Goal: Find specific page/section: Find specific page/section

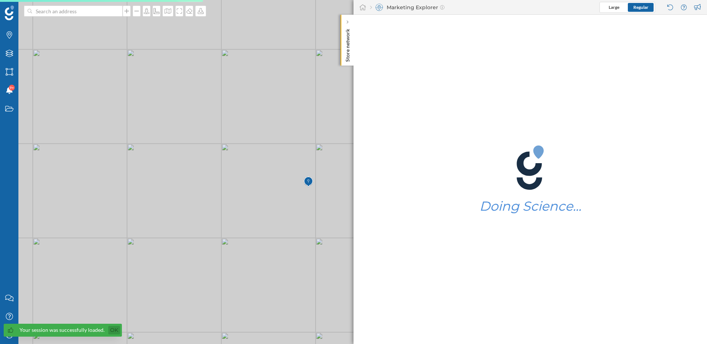
click at [115, 326] on link "Ok" at bounding box center [114, 330] width 12 height 8
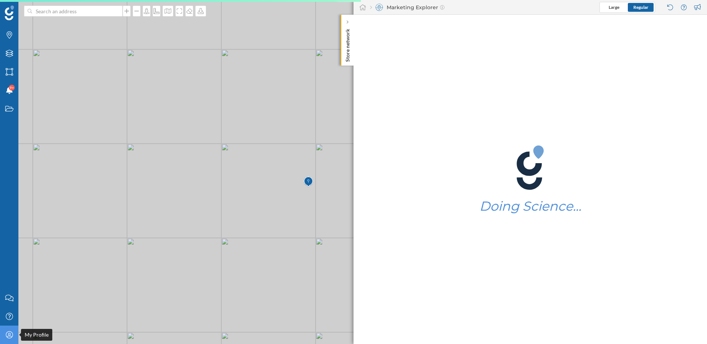
click at [9, 332] on icon "My Profile" at bounding box center [9, 334] width 9 height 7
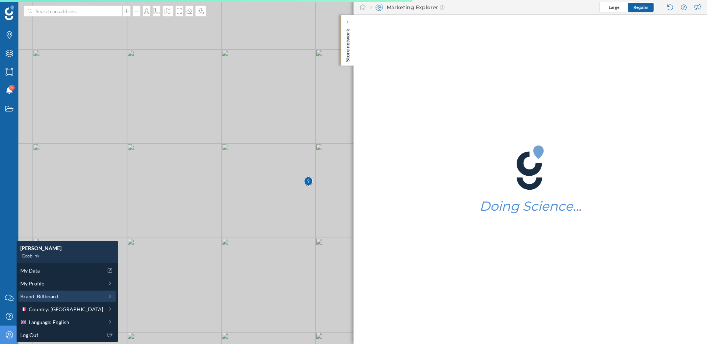
click at [36, 297] on span "Brand: Billboard" at bounding box center [39, 297] width 38 height 8
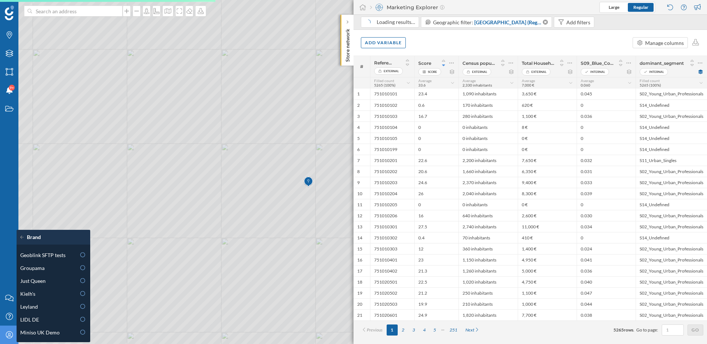
scroll to position [270, 0]
click at [46, 296] on div "Kielh's" at bounding box center [53, 291] width 70 height 11
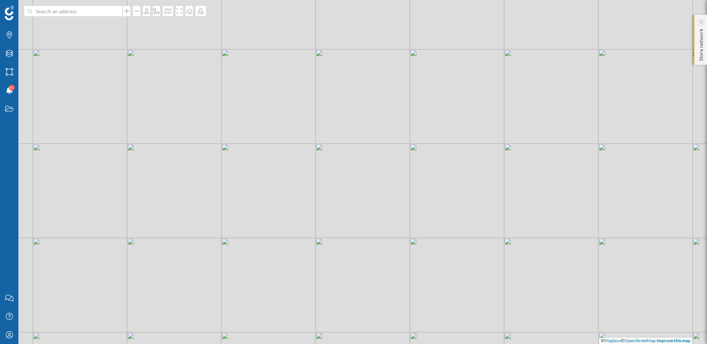
click at [704, 22] on div at bounding box center [701, 21] width 7 height 7
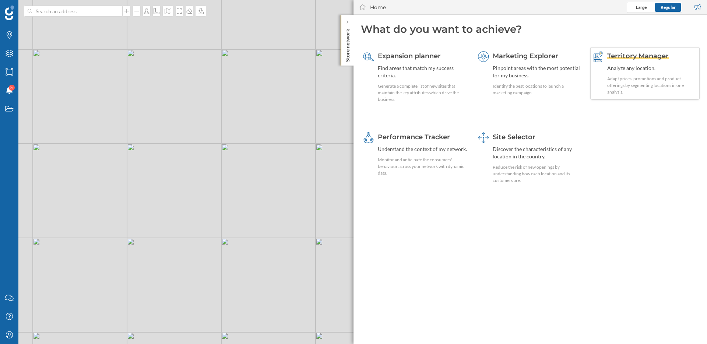
click at [608, 71] on div "Analyze any location." at bounding box center [653, 67] width 90 height 7
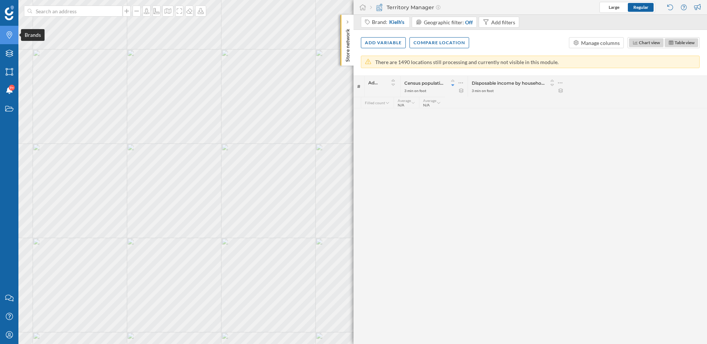
click at [10, 42] on div "Brands" at bounding box center [9, 35] width 18 height 18
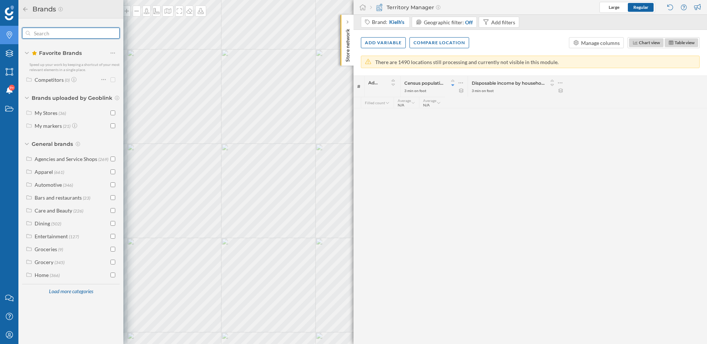
click at [71, 37] on input "text" at bounding box center [70, 33] width 81 height 15
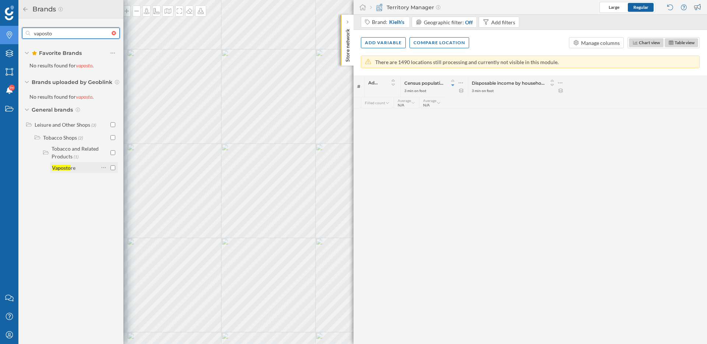
type input "vaposto"
click at [113, 167] on input "checkbox" at bounding box center [113, 167] width 5 height 5
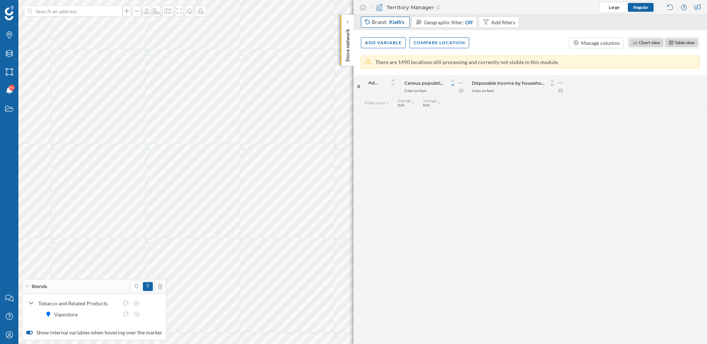
click at [399, 19] on span "Kielh's" at bounding box center [396, 21] width 15 height 7
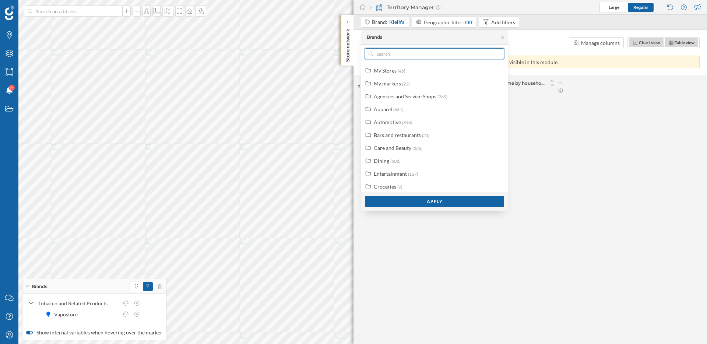
click at [400, 56] on input "text" at bounding box center [434, 53] width 123 height 11
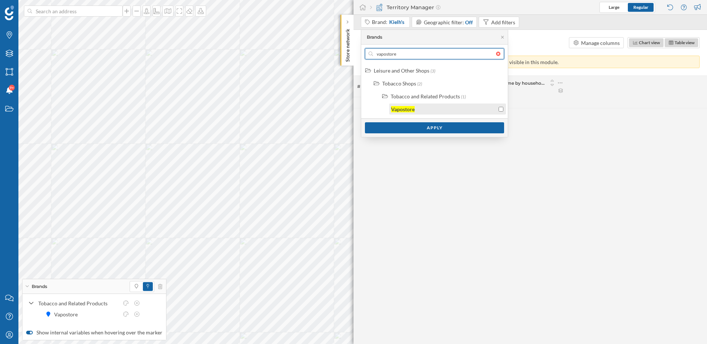
type input "vapostore"
click at [403, 110] on div "Vapostore" at bounding box center [403, 109] width 24 height 6
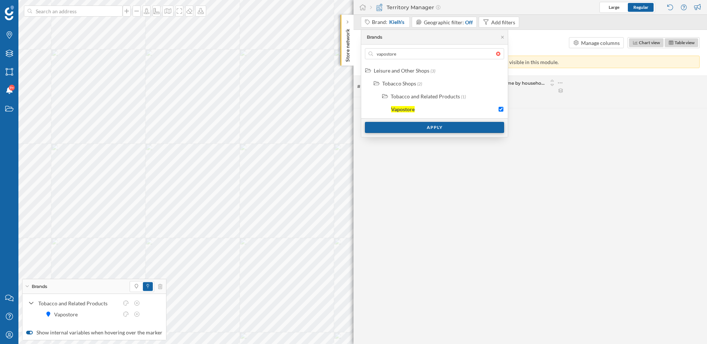
click at [407, 129] on div "Apply" at bounding box center [434, 127] width 139 height 11
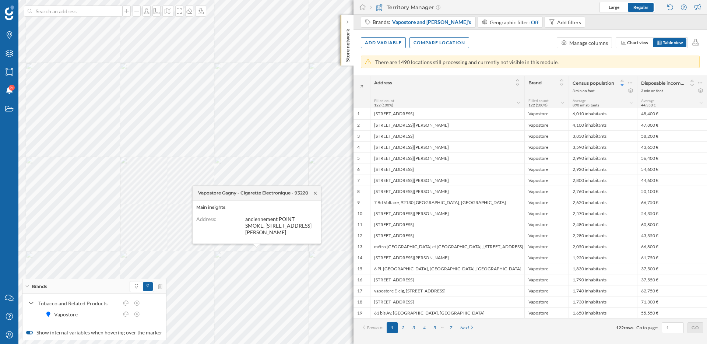
click at [316, 193] on icon at bounding box center [316, 193] width 6 height 4
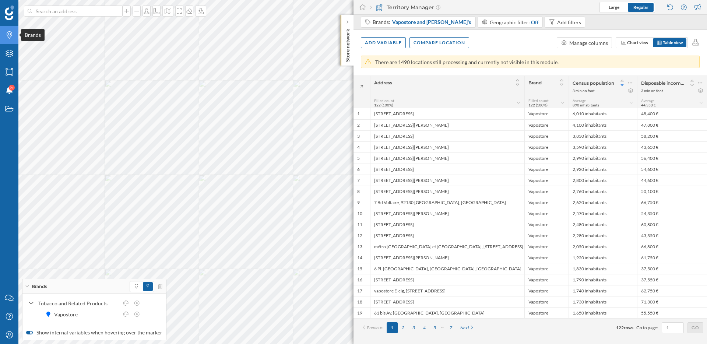
click at [13, 35] on icon "Brands" at bounding box center [9, 34] width 9 height 7
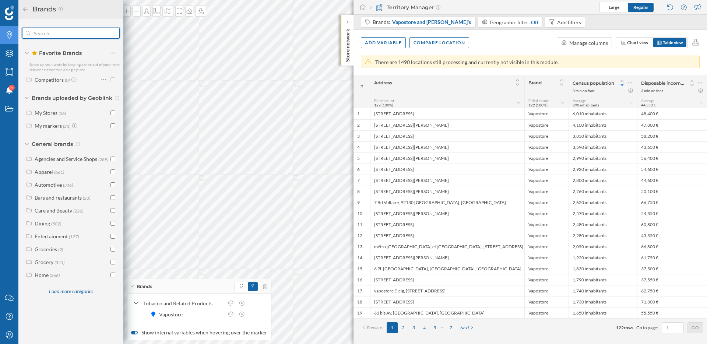
click at [48, 34] on input "text" at bounding box center [70, 33] width 81 height 15
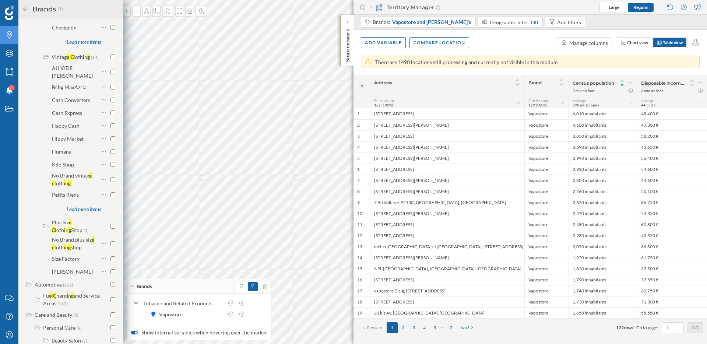
scroll to position [442, 0]
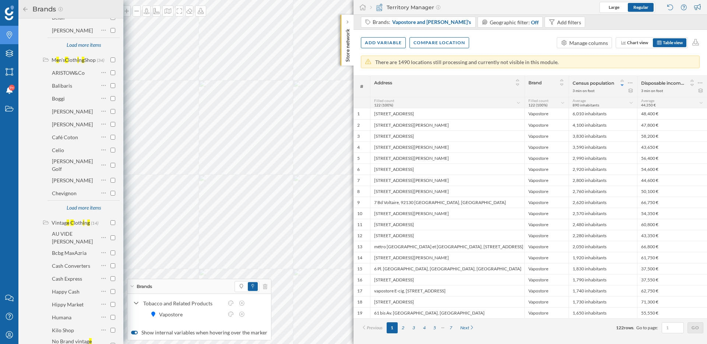
type input "ecig"
click at [23, 11] on icon at bounding box center [25, 9] width 7 height 5
